Goal: Contribute content: Contribute content

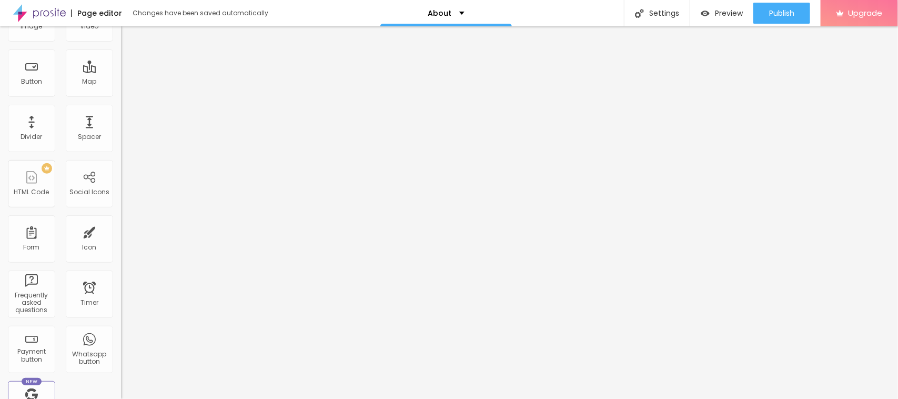
scroll to position [311, 0]
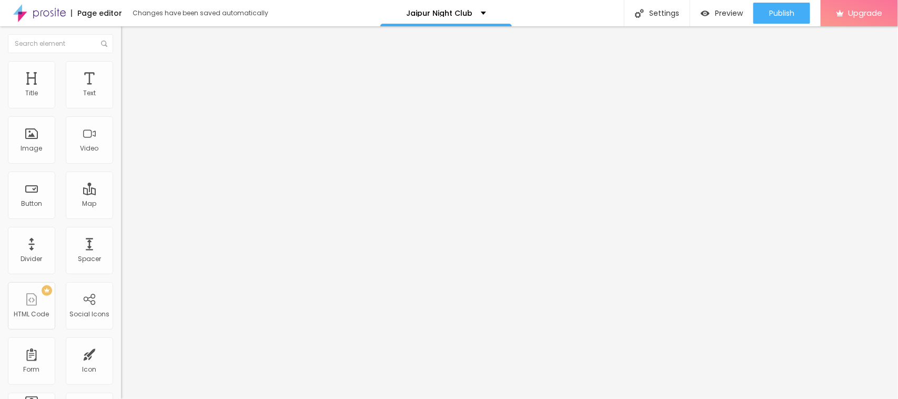
click at [121, 91] on span "Change image" at bounding box center [149, 86] width 56 height 9
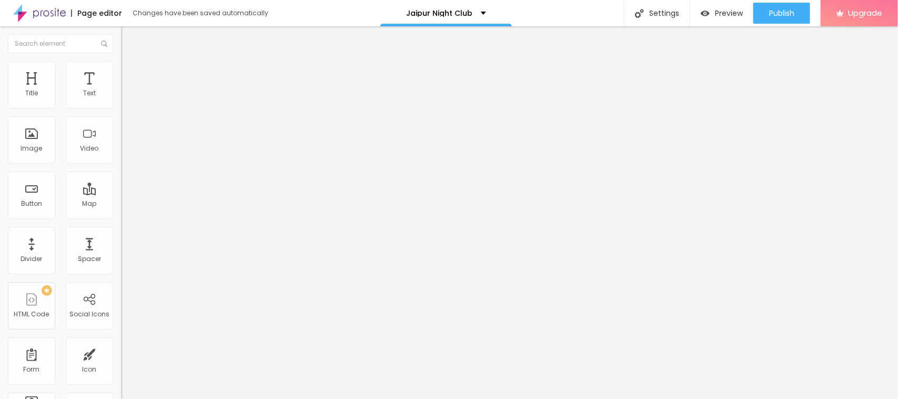
click at [130, 91] on span "Heading 1" at bounding box center [156, 83] width 52 height 15
click at [121, 99] on span "Heading 2" at bounding box center [144, 92] width 47 height 13
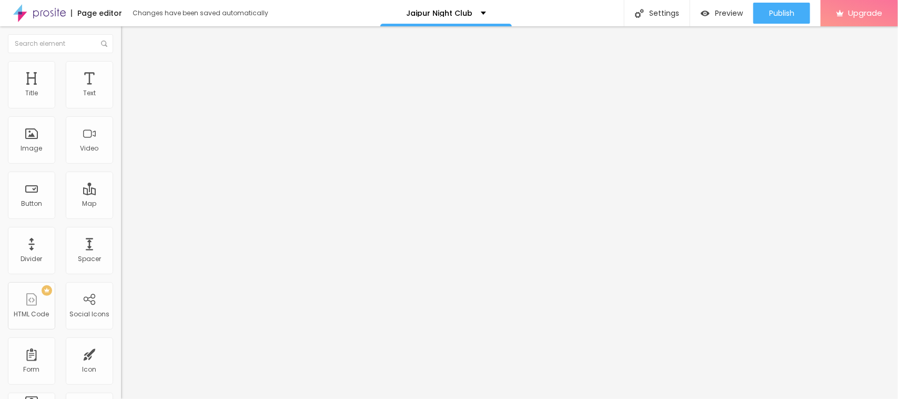
click at [121, 99] on span "Heading 2" at bounding box center [144, 92] width 47 height 13
drag, startPoint x: 32, startPoint y: 90, endPoint x: 69, endPoint y: 135, distance: 58.4
click at [121, 99] on span "Heading 2" at bounding box center [144, 92] width 47 height 13
click at [769, 13] on span "Publish" at bounding box center [781, 13] width 25 height 8
click at [732, 71] on link "View page" at bounding box center [751, 73] width 95 height 7
